Goal: Task Accomplishment & Management: Complete application form

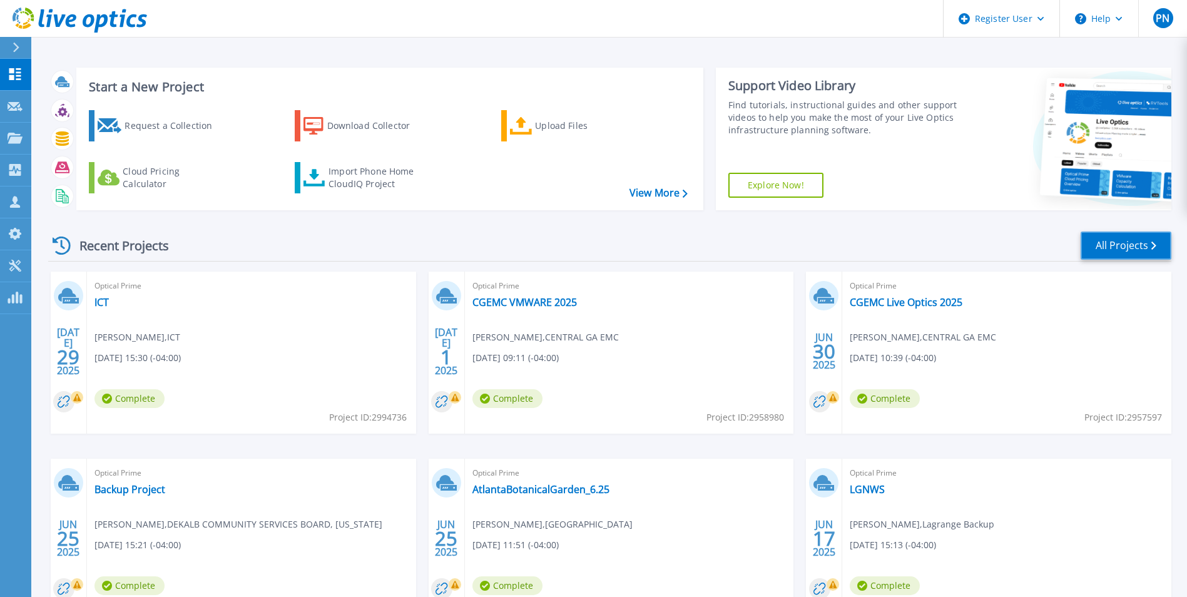
click at [1088, 238] on link "All Projects" at bounding box center [1125, 245] width 91 height 28
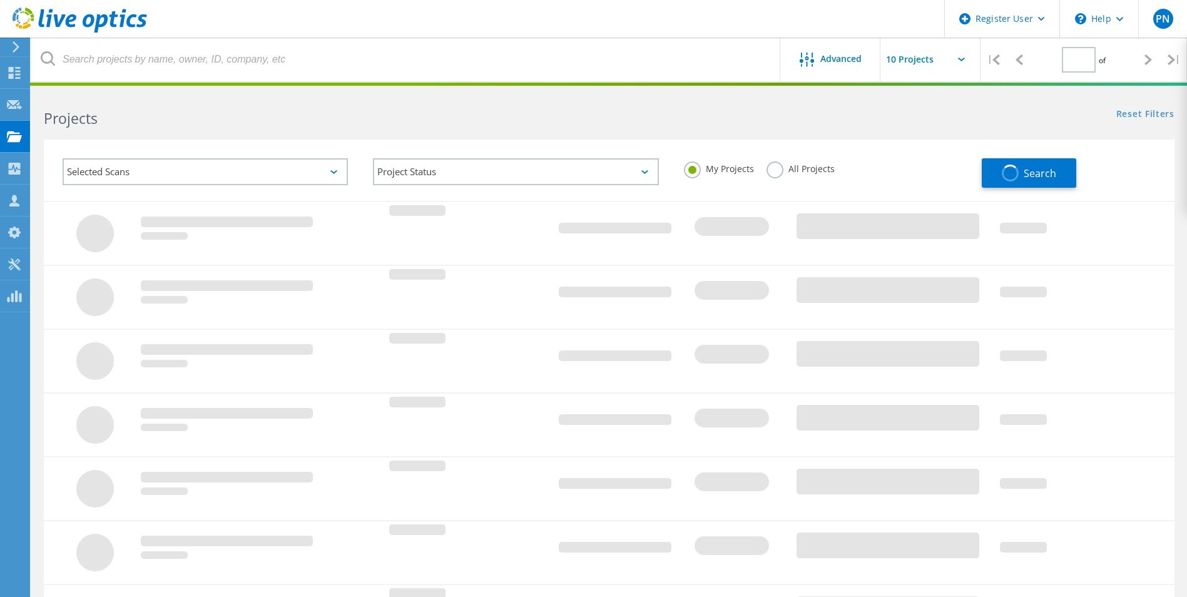
type input "1"
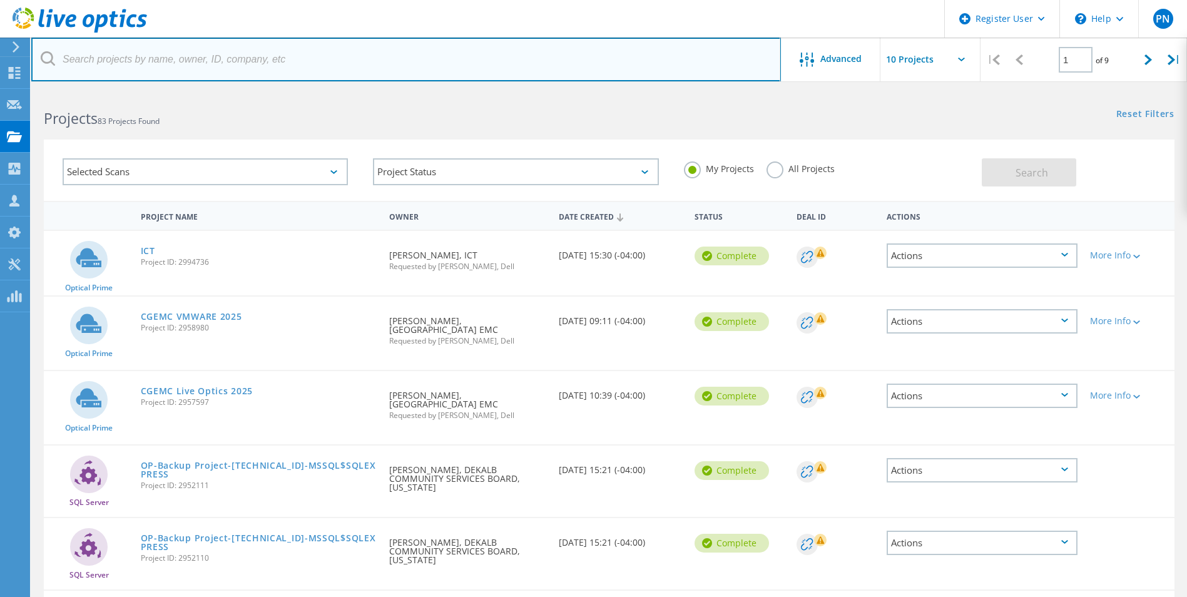
click at [271, 65] on input "text" at bounding box center [405, 60] width 749 height 44
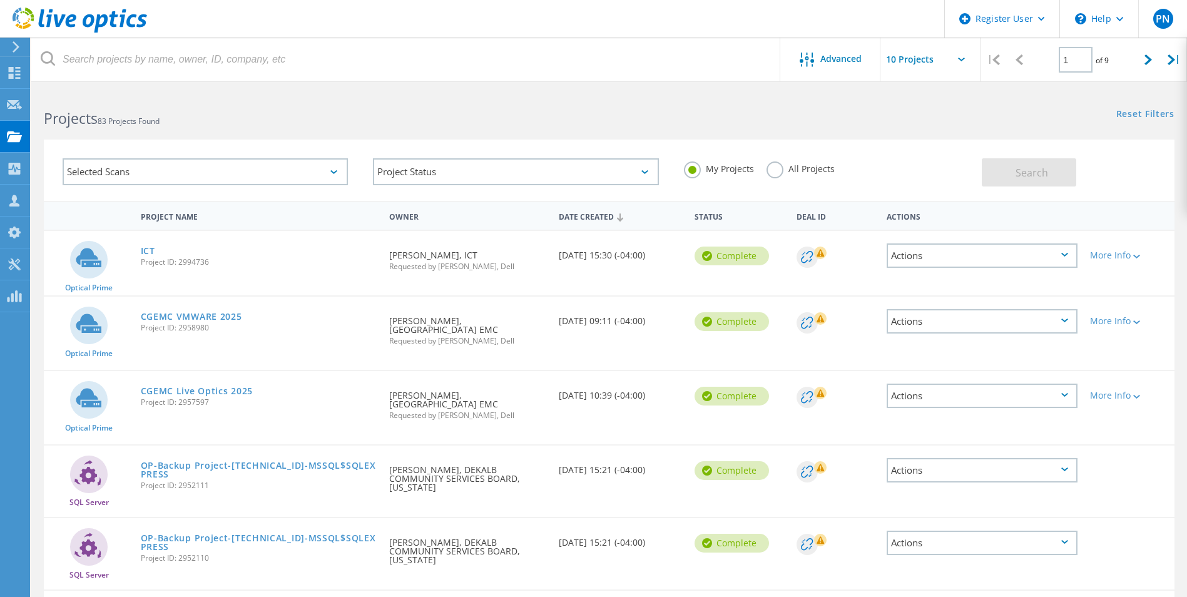
click at [391, 108] on div "Projects 83 Projects Found" at bounding box center [319, 107] width 577 height 33
click at [13, 72] on icon at bounding box center [14, 73] width 15 height 12
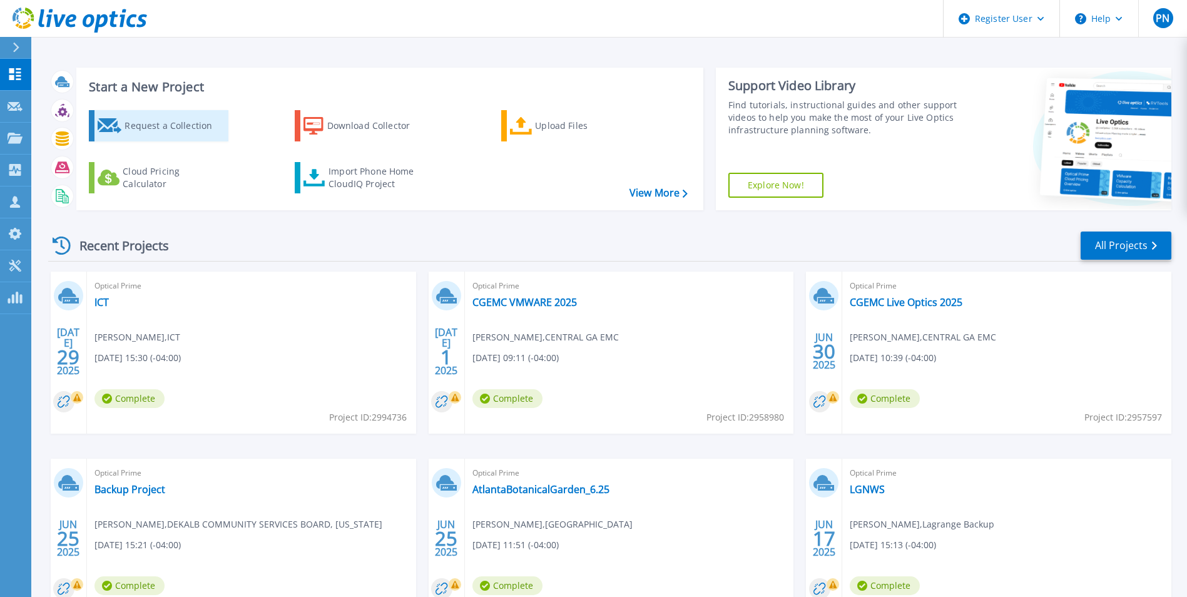
click at [173, 128] on div "Request a Collection" at bounding box center [174, 125] width 100 height 25
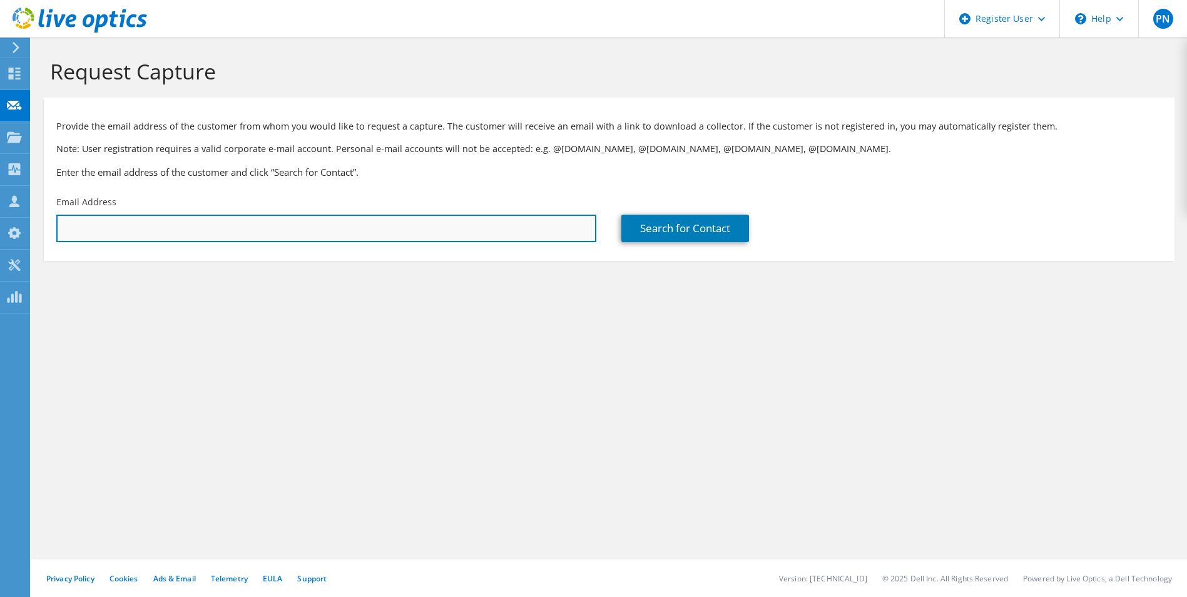
click at [287, 236] on input "text" at bounding box center [326, 229] width 540 height 28
paste input "BrianSmith@clayton.edu"
type input "BrianSmith@clayton.edu"
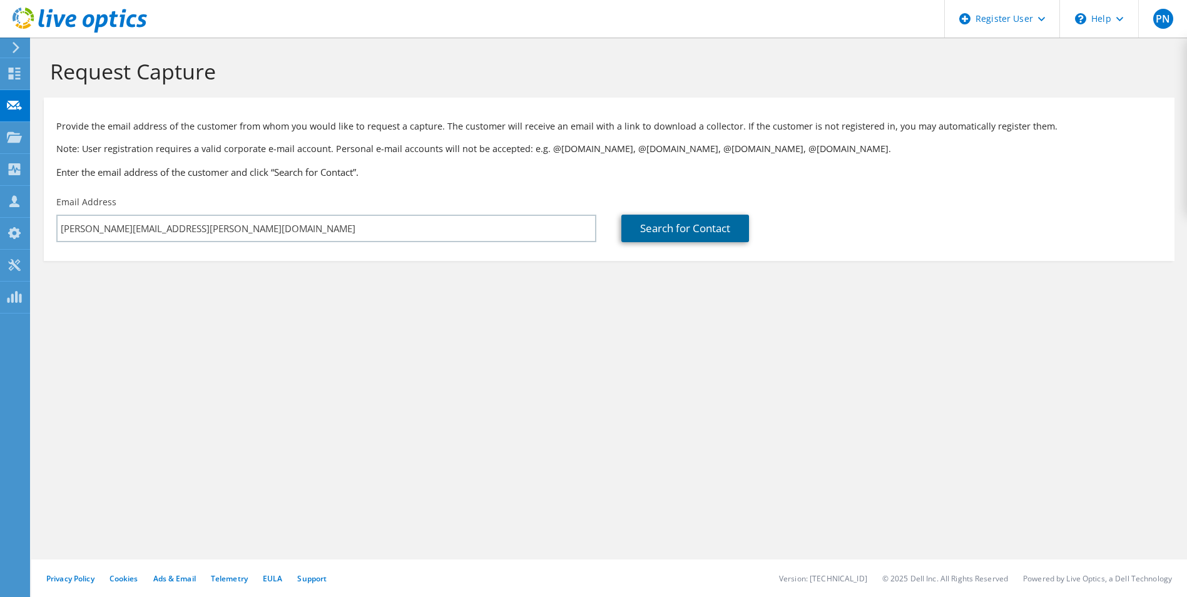
click at [690, 225] on link "Search for Contact" at bounding box center [685, 229] width 128 height 28
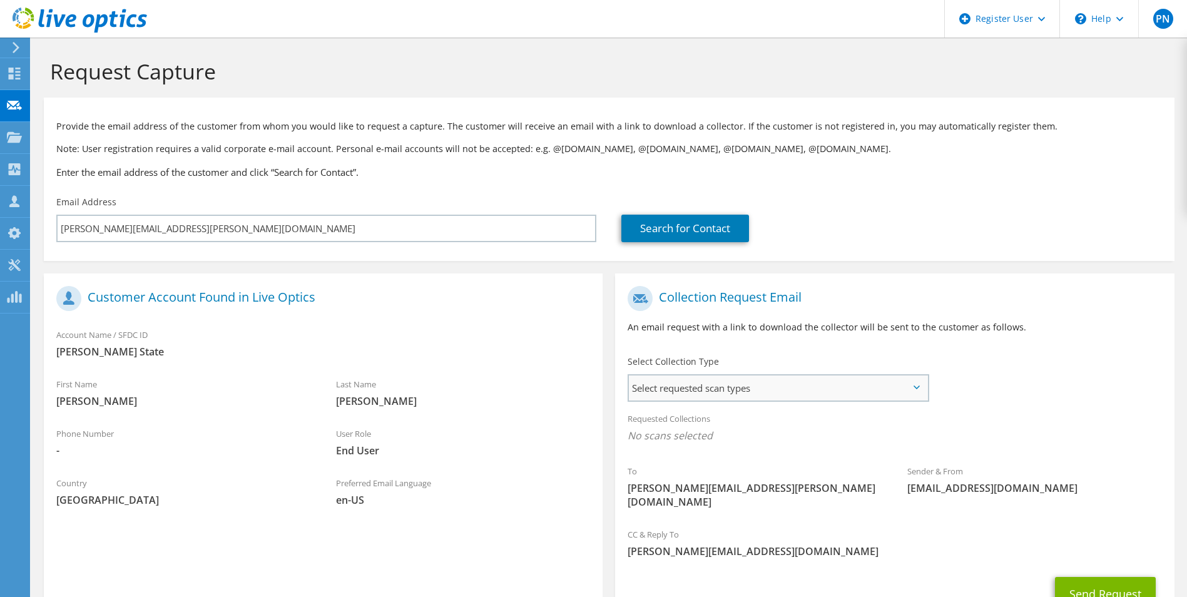
click at [836, 383] on span "Select requested scan types" at bounding box center [778, 387] width 298 height 25
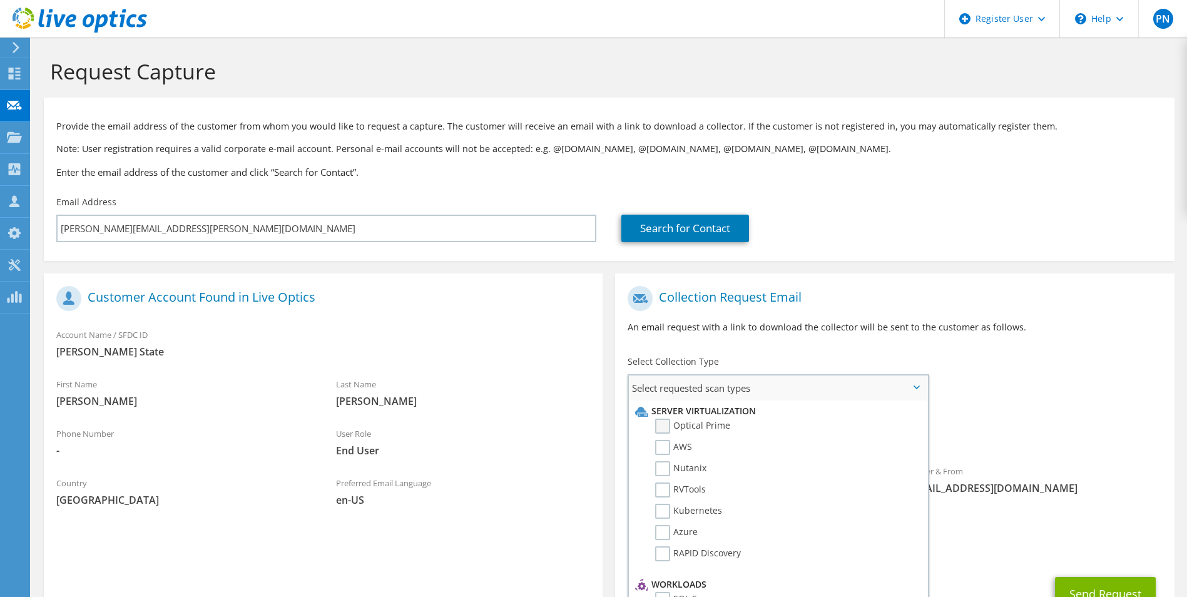
click at [667, 422] on label "Optical Prime" at bounding box center [692, 425] width 75 height 15
click at [0, 0] on input "Optical Prime" at bounding box center [0, 0] width 0 height 0
click at [1067, 580] on button "Send Request" at bounding box center [1105, 597] width 101 height 34
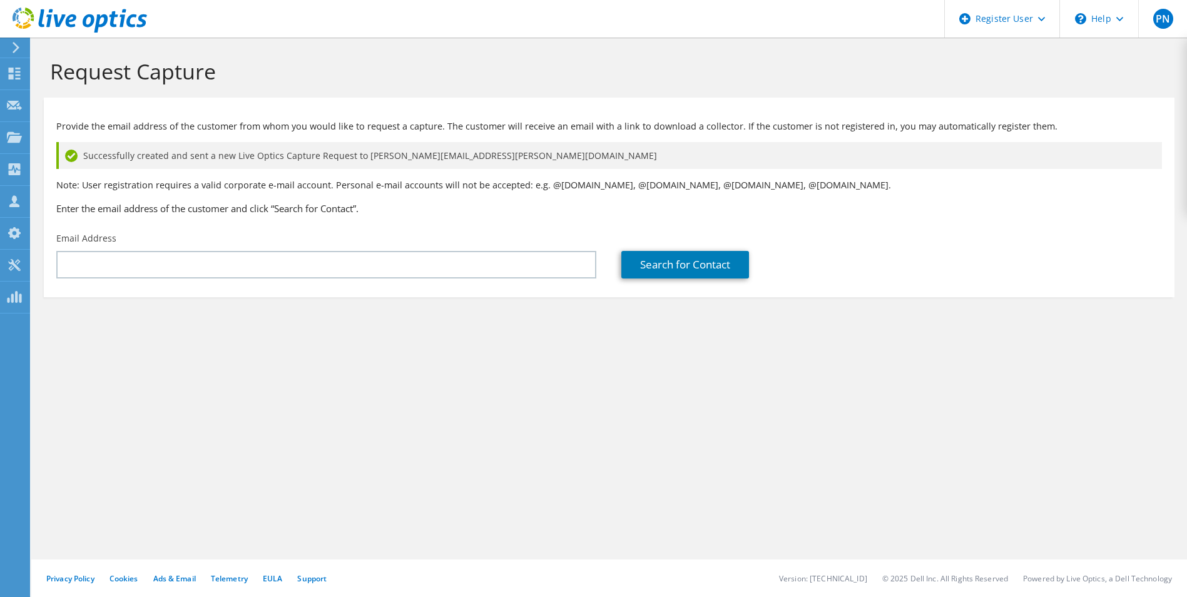
drag, startPoint x: 622, startPoint y: 69, endPoint x: 653, endPoint y: 57, distance: 32.9
click at [622, 69] on h1 "Request Capture" at bounding box center [605, 71] width 1111 height 26
